Goal: Use online tool/utility

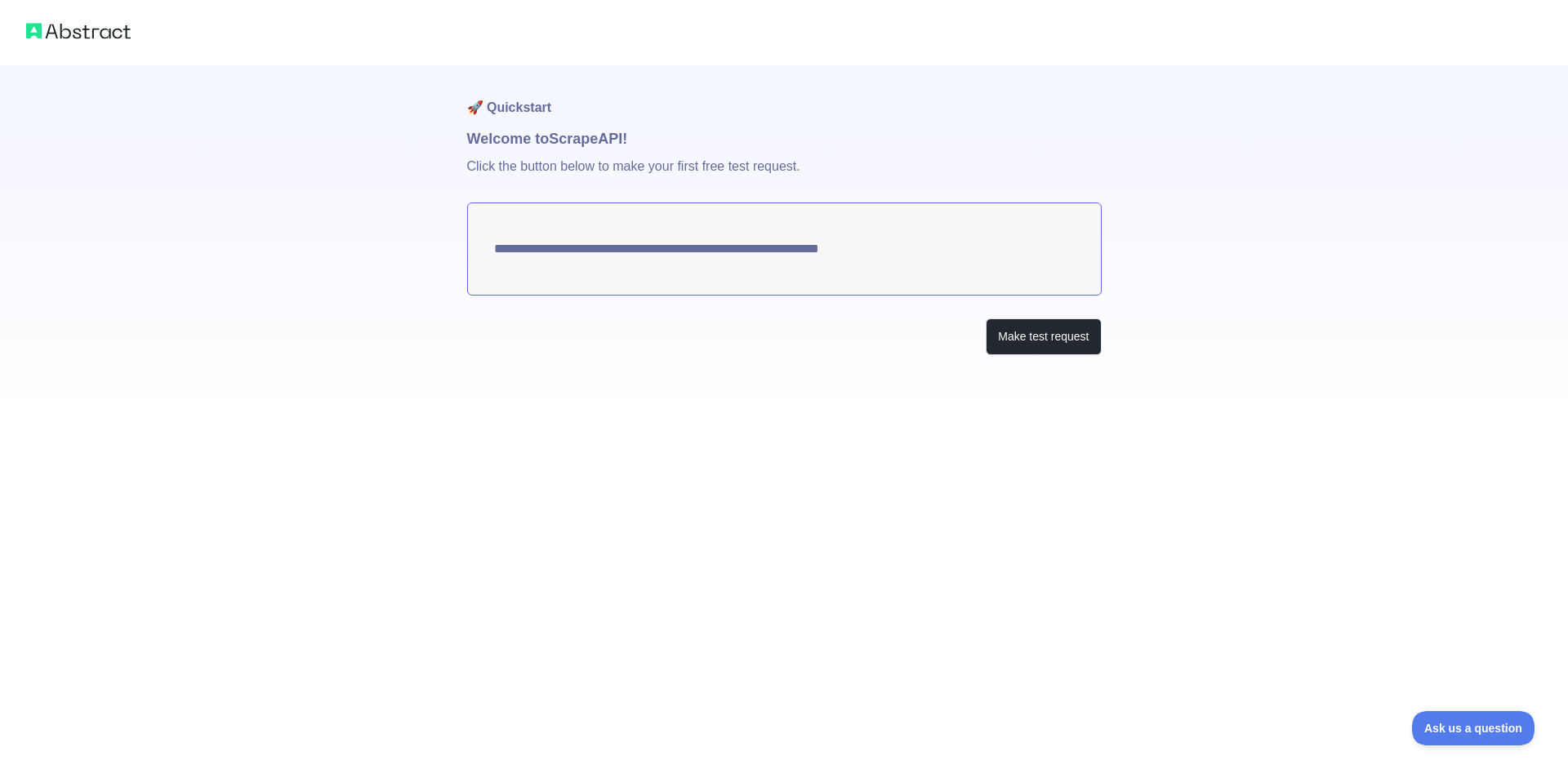
click at [597, 253] on textarea "**********" at bounding box center [784, 248] width 634 height 93
click at [1040, 335] on button "Make test request" at bounding box center [1043, 337] width 115 height 37
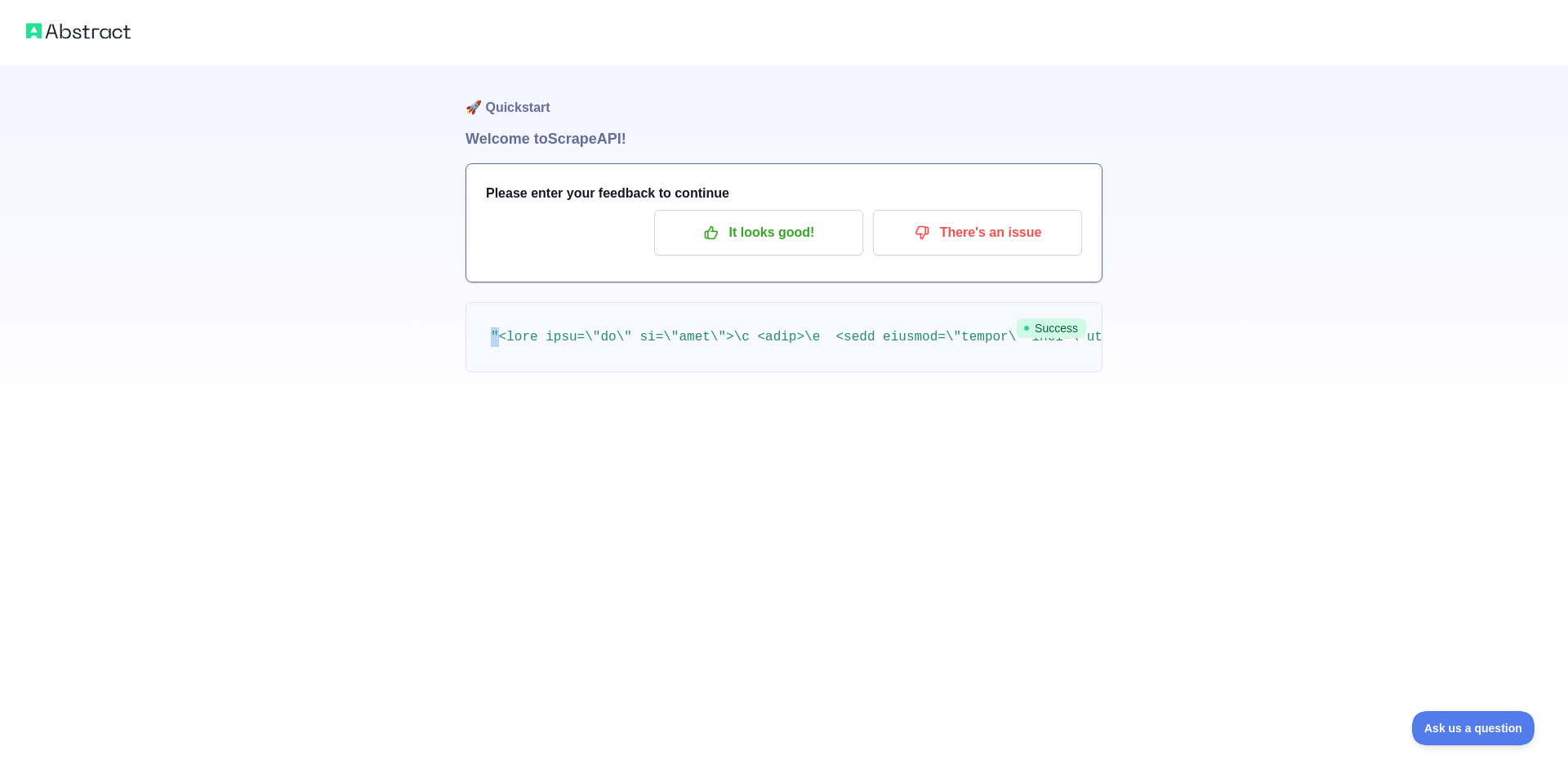
drag, startPoint x: 481, startPoint y: 396, endPoint x: 489, endPoint y: 377, distance: 20.6
click at [495, 389] on div "🚀 Quickstart Welcome to Scrape API! Please enter your feedback to continue It l…" at bounding box center [784, 251] width 637 height 372
